Goal: Information Seeking & Learning: Learn about a topic

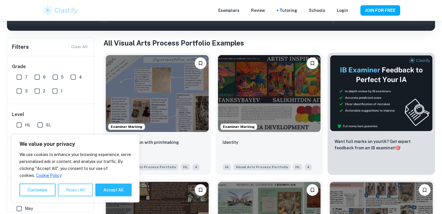
scroll to position [100, 0]
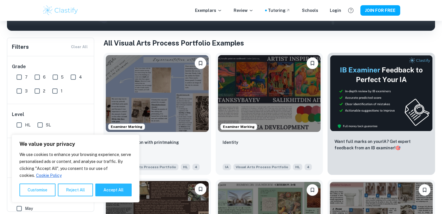
click at [125, 193] on button "Accept All" at bounding box center [113, 190] width 36 height 13
checkbox input "true"
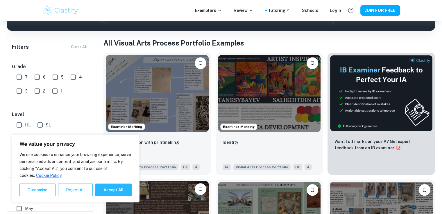
checkbox input "true"
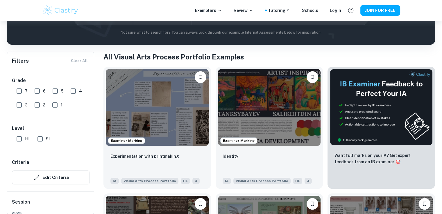
scroll to position [98, 0]
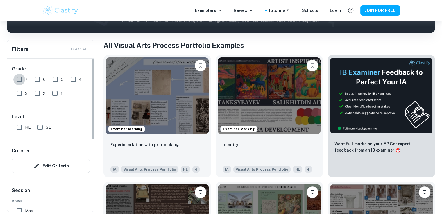
click at [23, 79] on input "7" at bounding box center [19, 80] width 12 height 12
checkbox input "true"
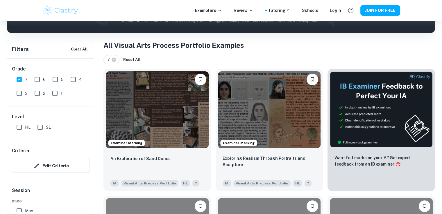
click at [181, 99] on img at bounding box center [157, 109] width 103 height 77
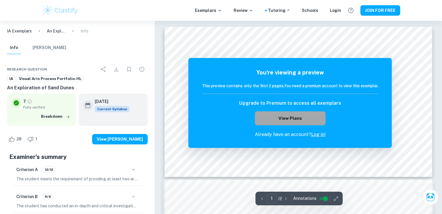
click at [299, 119] on button "View Plans" at bounding box center [290, 119] width 70 height 14
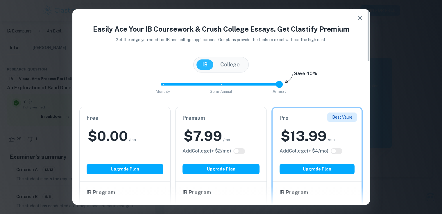
click at [361, 19] on icon "button" at bounding box center [359, 18] width 7 height 7
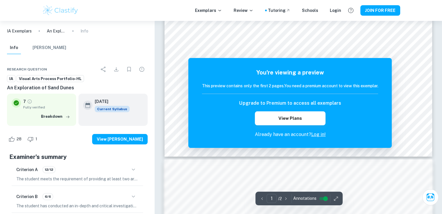
scroll to position [19, 0]
